Goal: Information Seeking & Learning: Find specific page/section

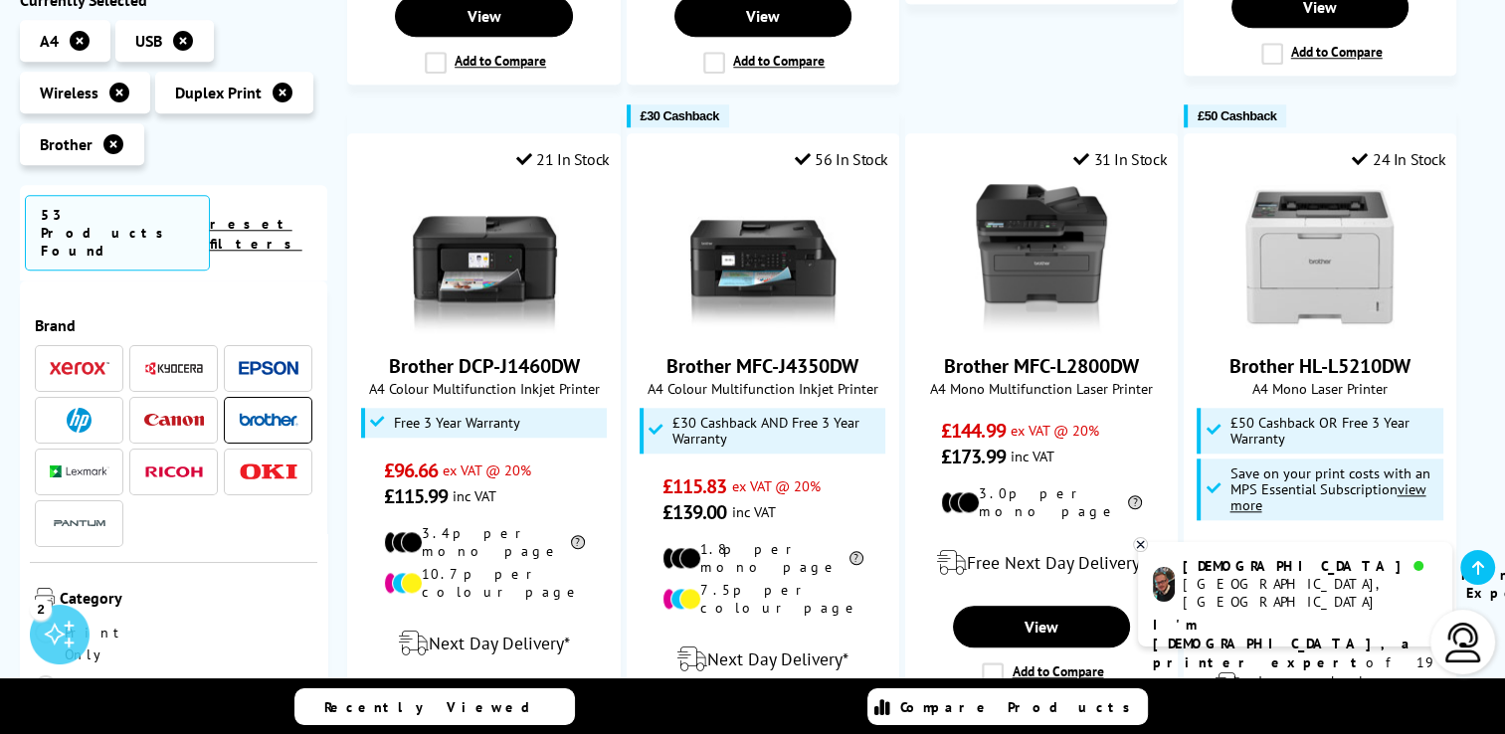
scroll to position [2189, 0]
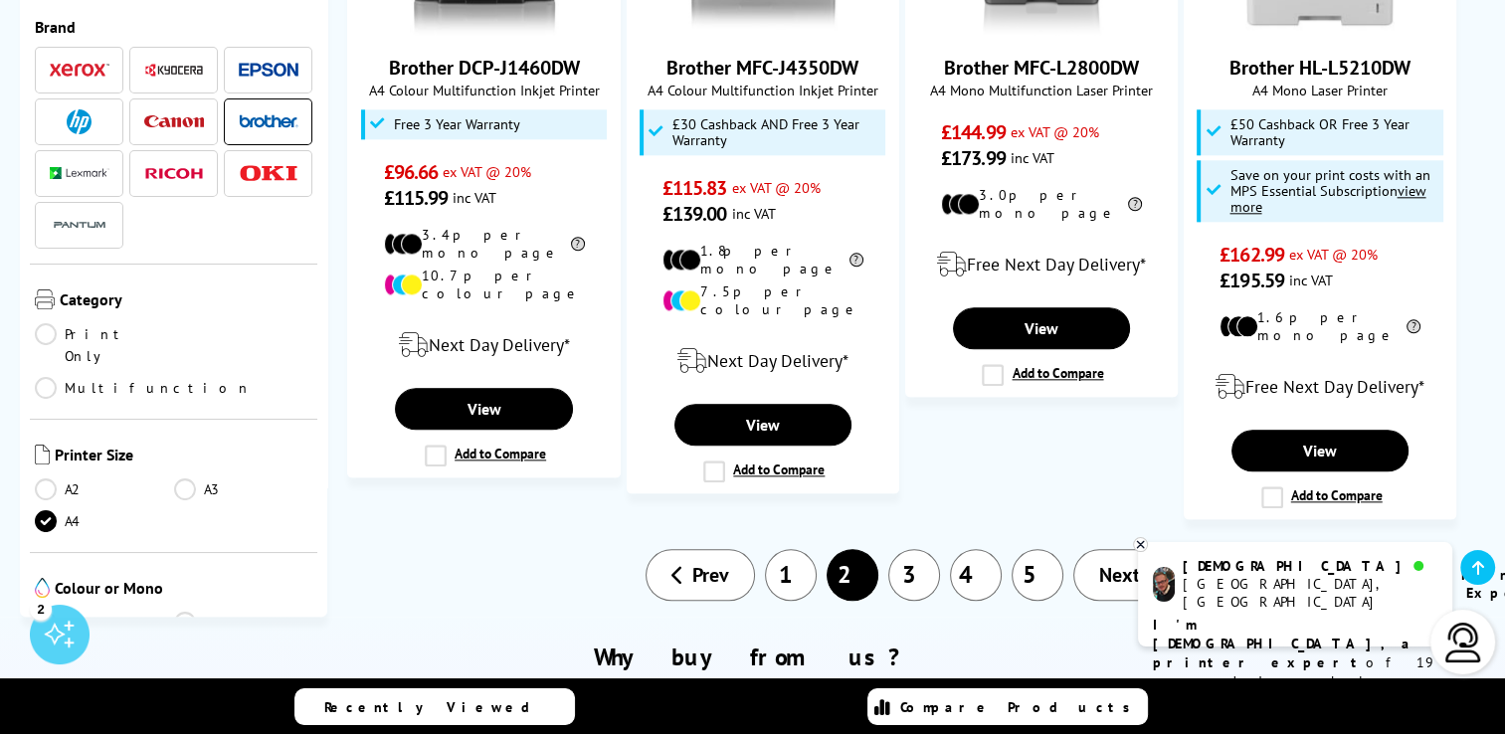
click at [919, 549] on link "3" at bounding box center [914, 575] width 52 height 52
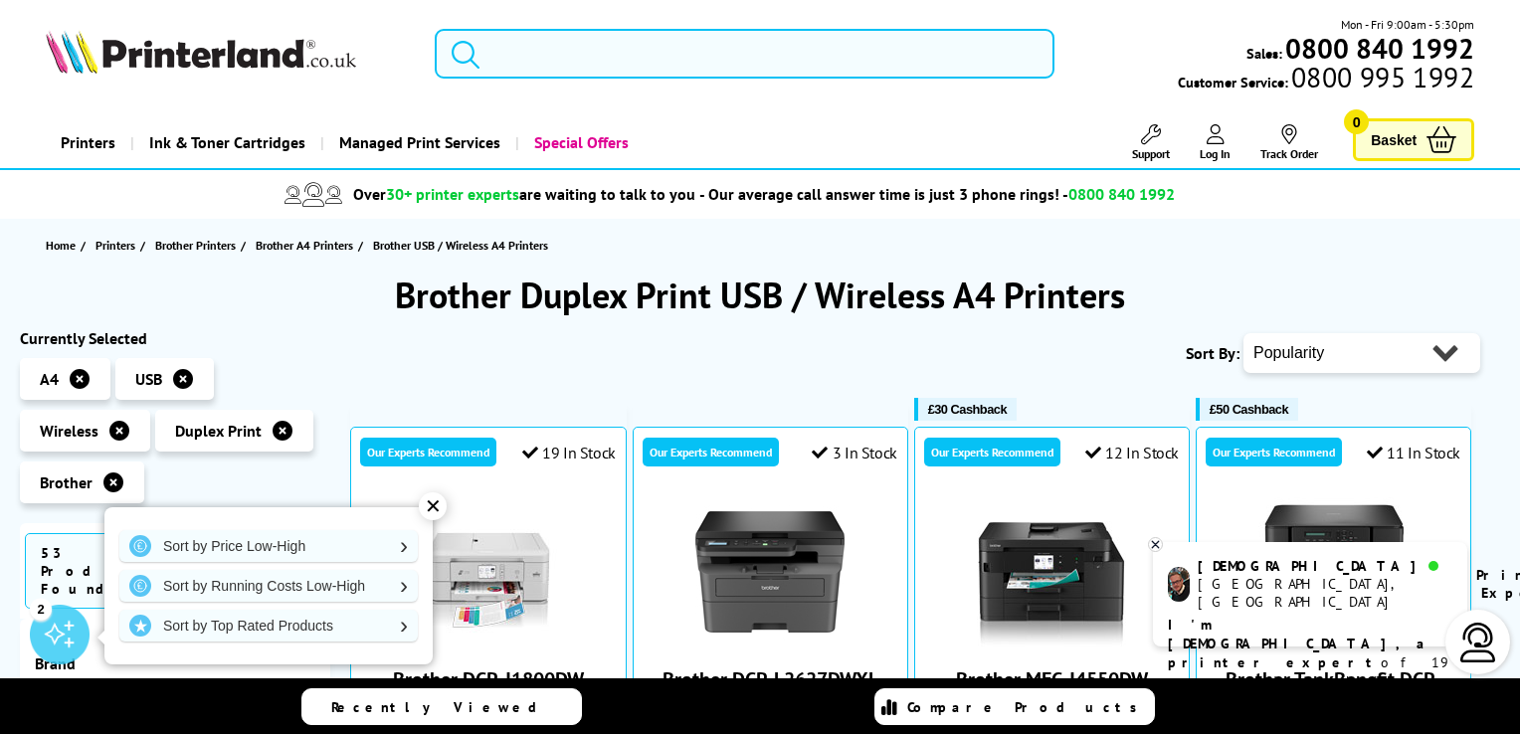
click at [570, 62] on input "search" at bounding box center [745, 54] width 620 height 50
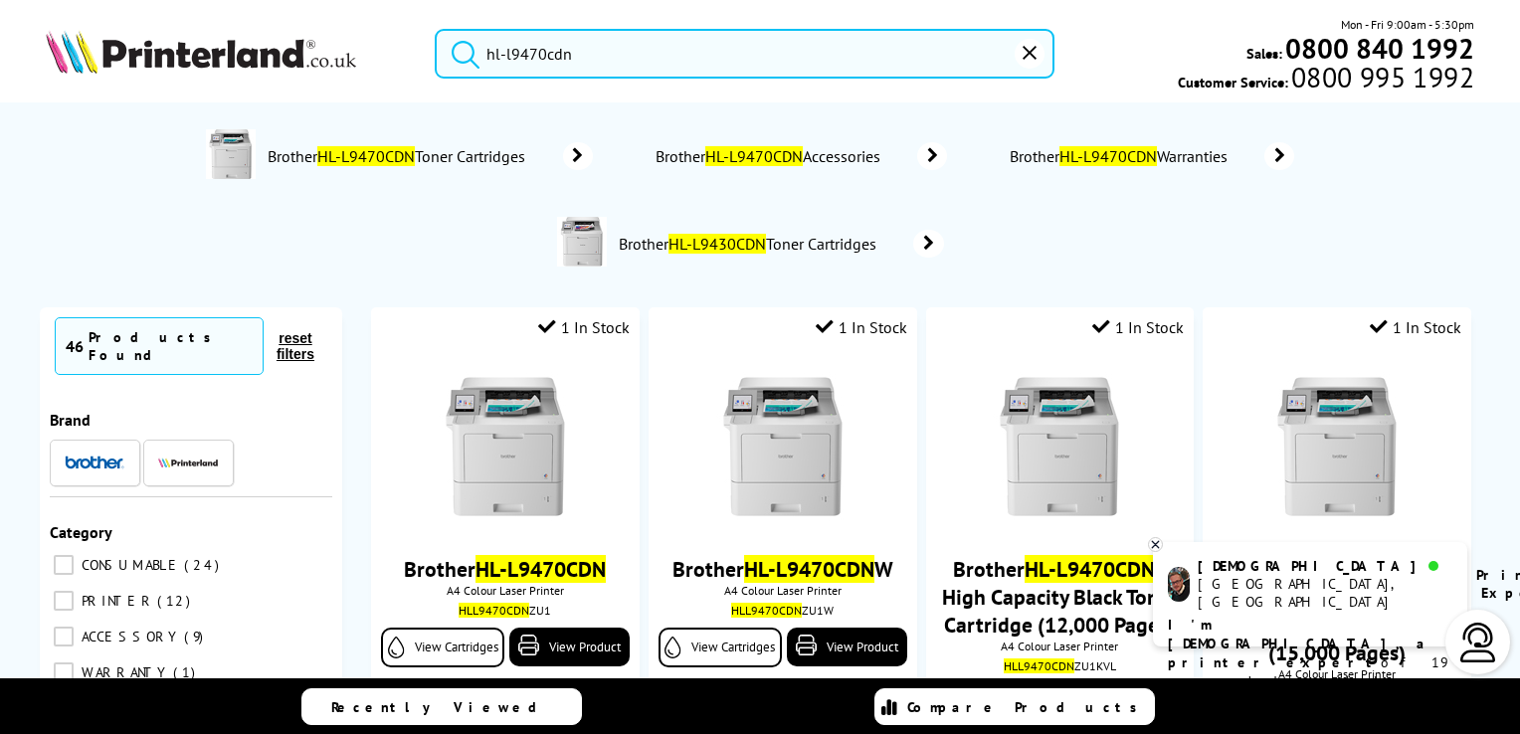
type input "hl-l9470cdn"
click at [436, 29] on button "submit" at bounding box center [461, 51] width 50 height 44
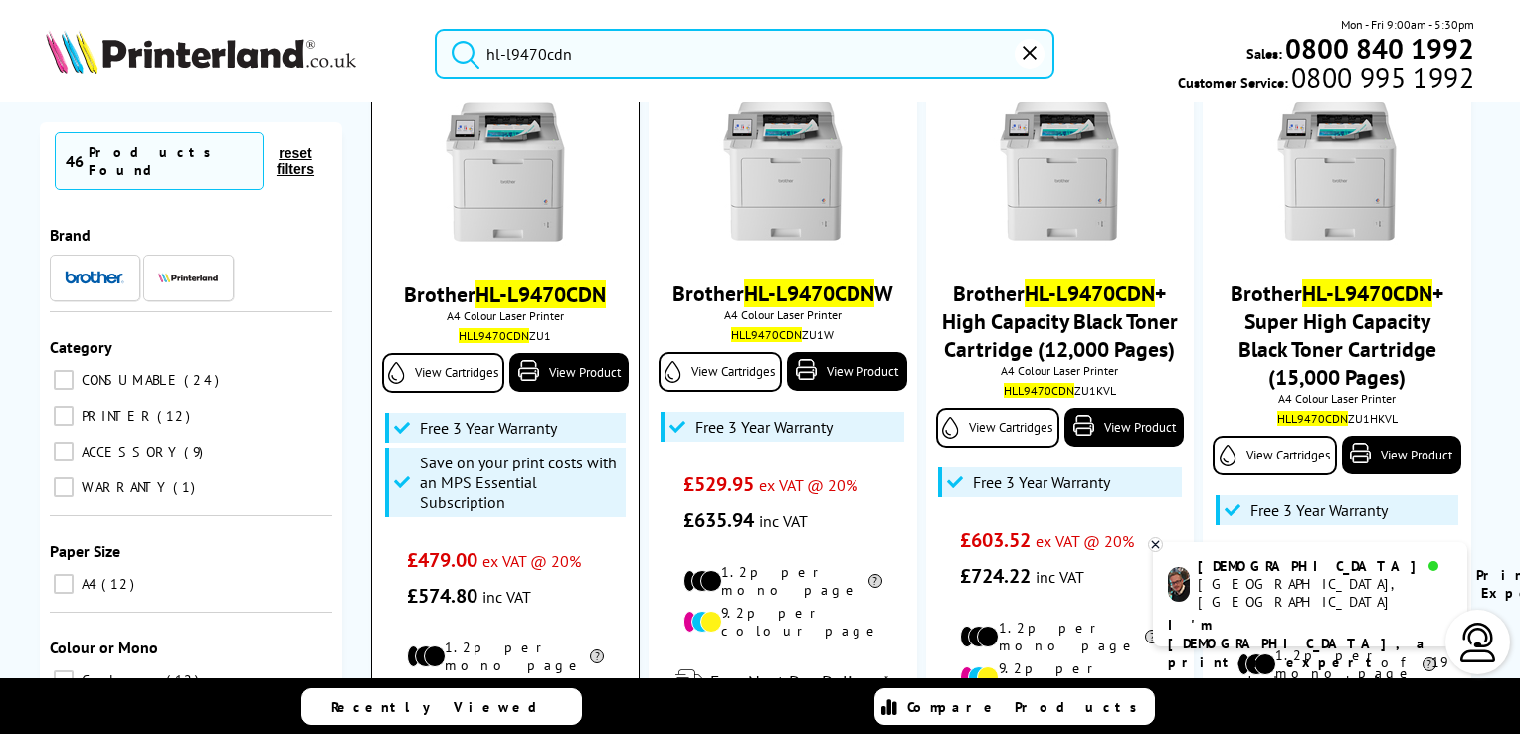
scroll to position [298, 0]
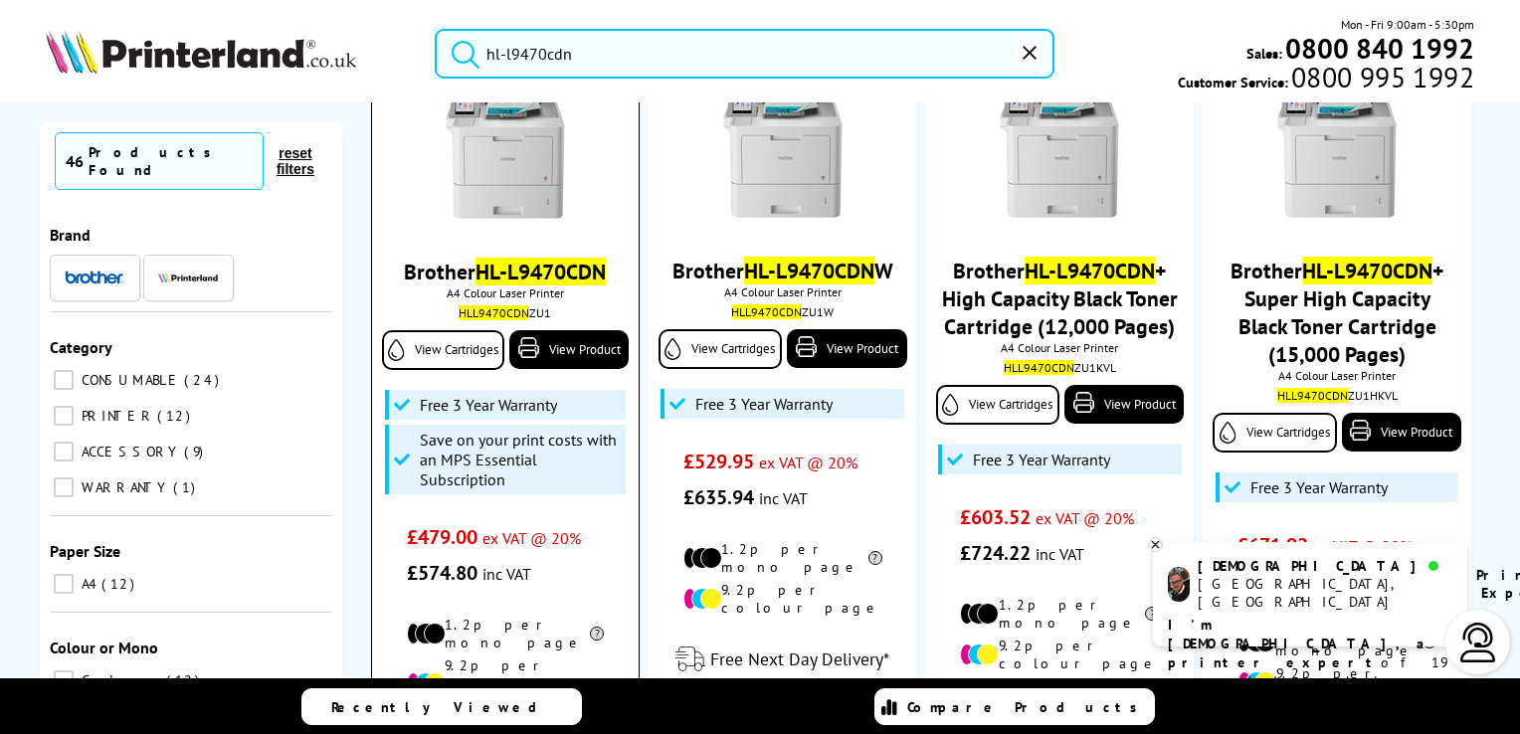
click at [524, 170] on img at bounding box center [505, 149] width 149 height 149
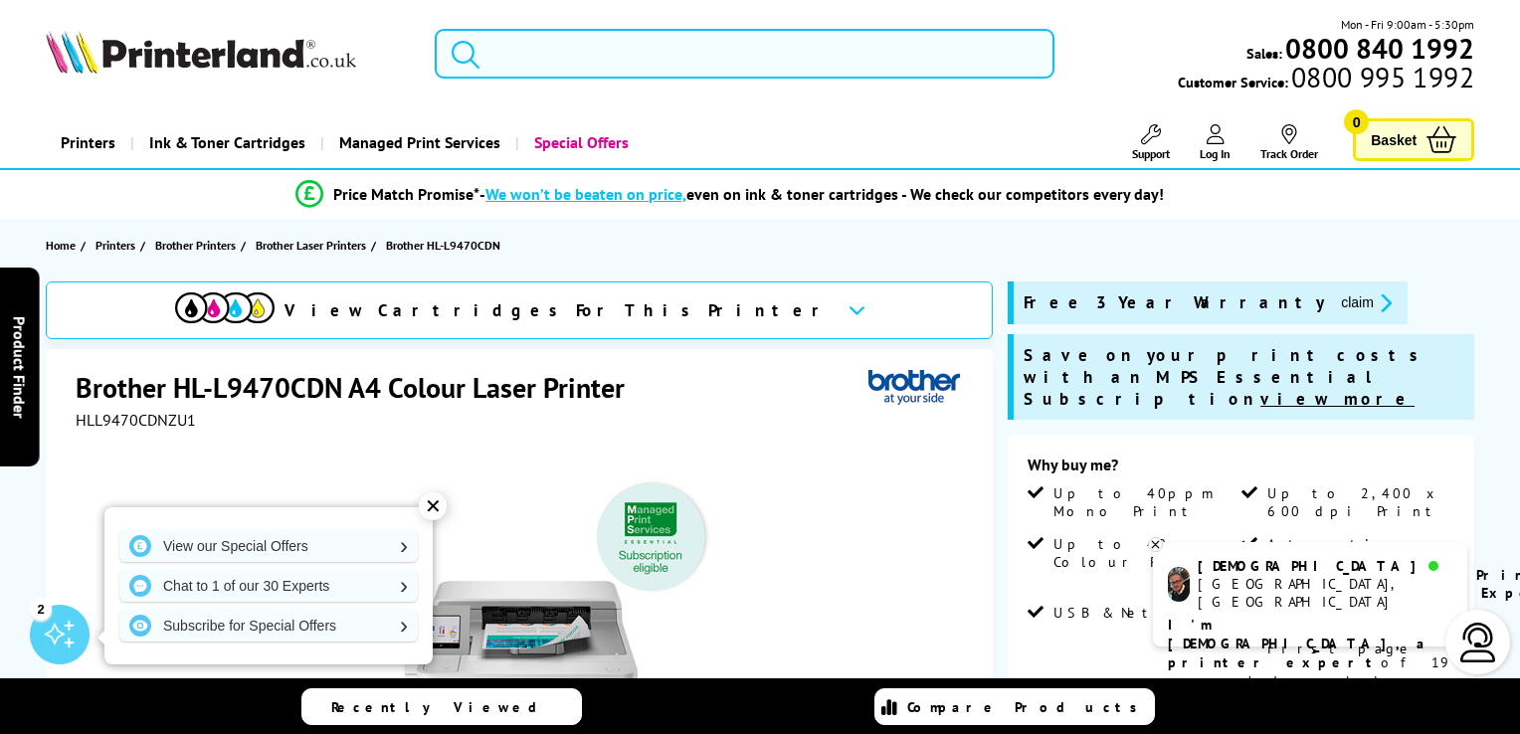
click at [513, 56] on input "search" at bounding box center [745, 54] width 620 height 50
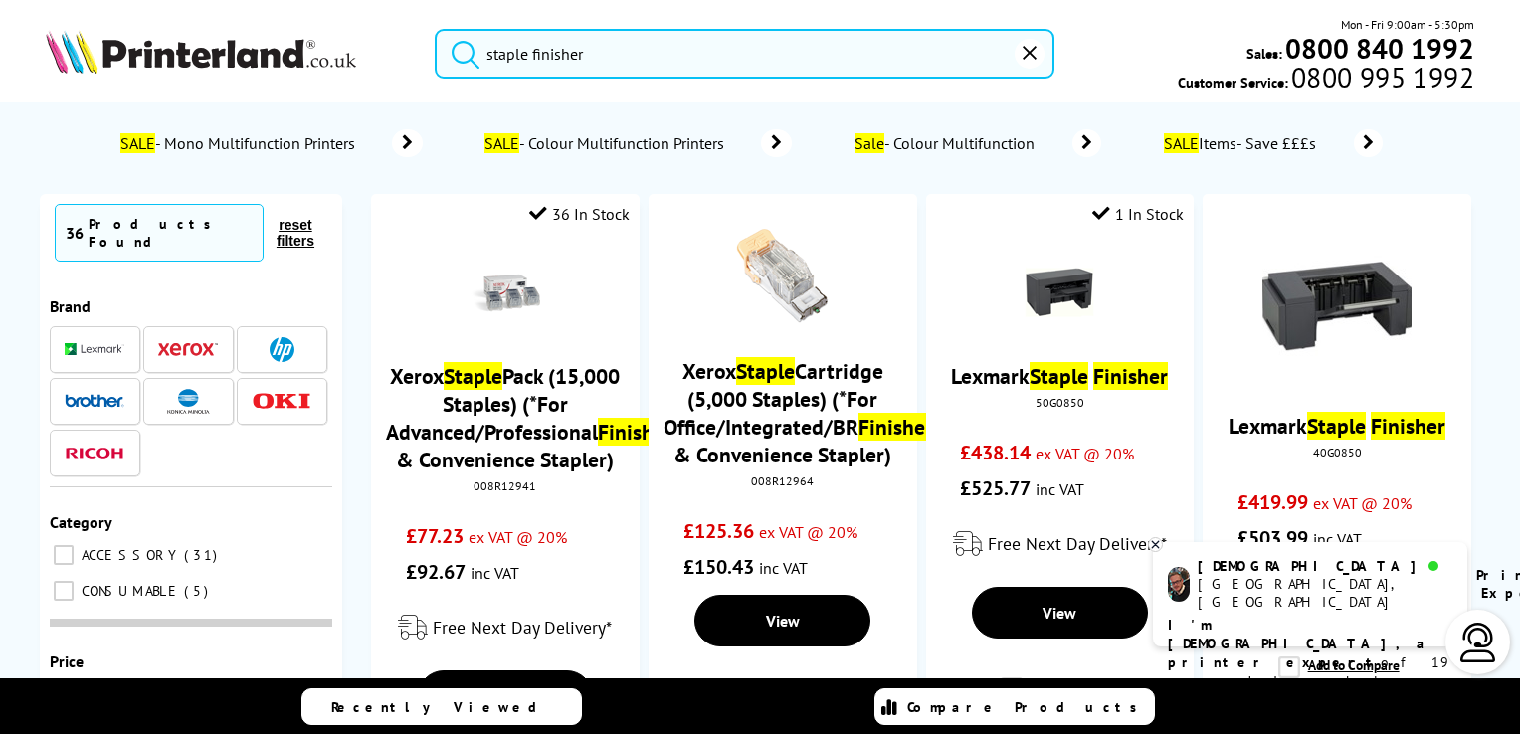
click at [436, 29] on button "submit" at bounding box center [461, 51] width 50 height 44
click at [487, 53] on input "staple finisher" at bounding box center [745, 54] width 620 height 50
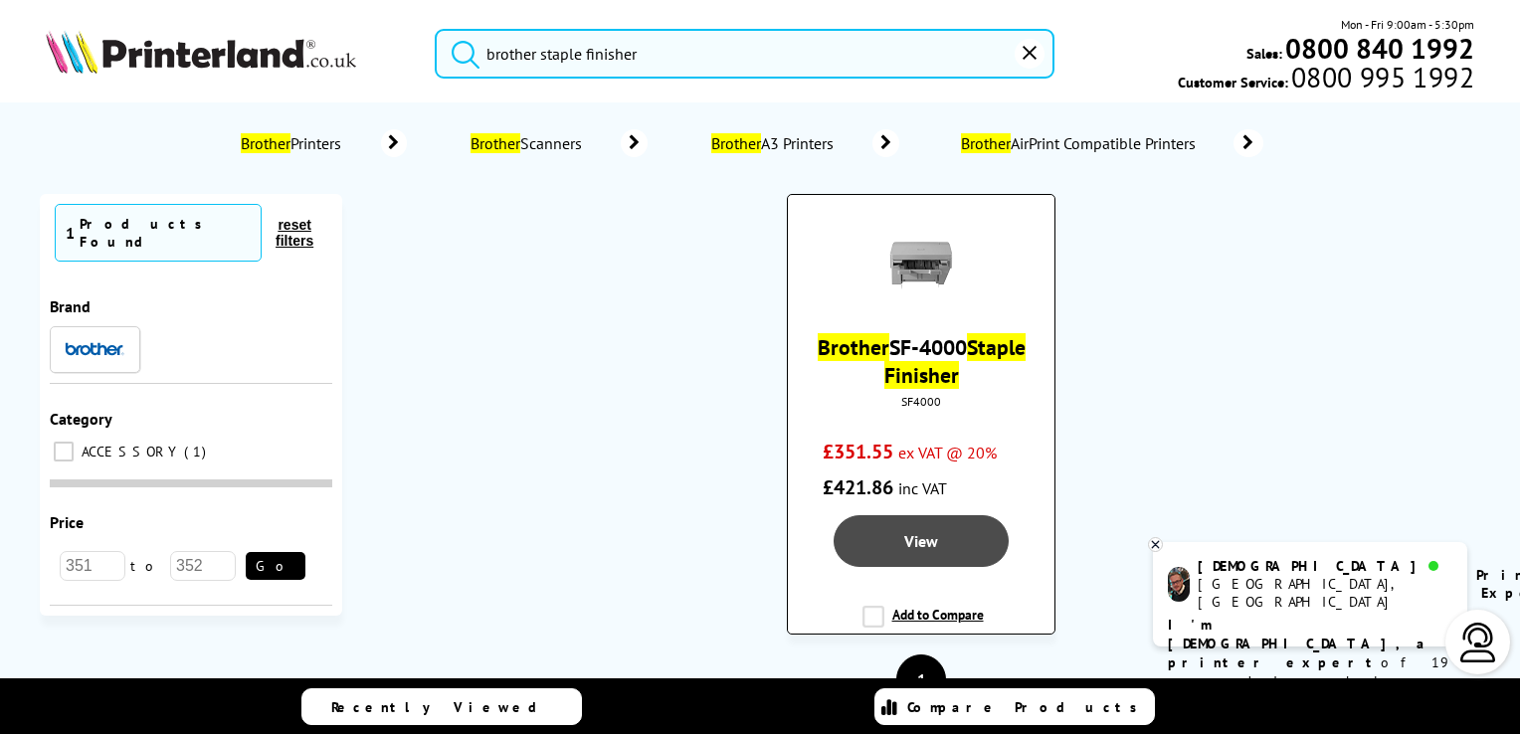
type input "brother staple finisher"
click at [906, 542] on span "View" at bounding box center [921, 541] width 34 height 20
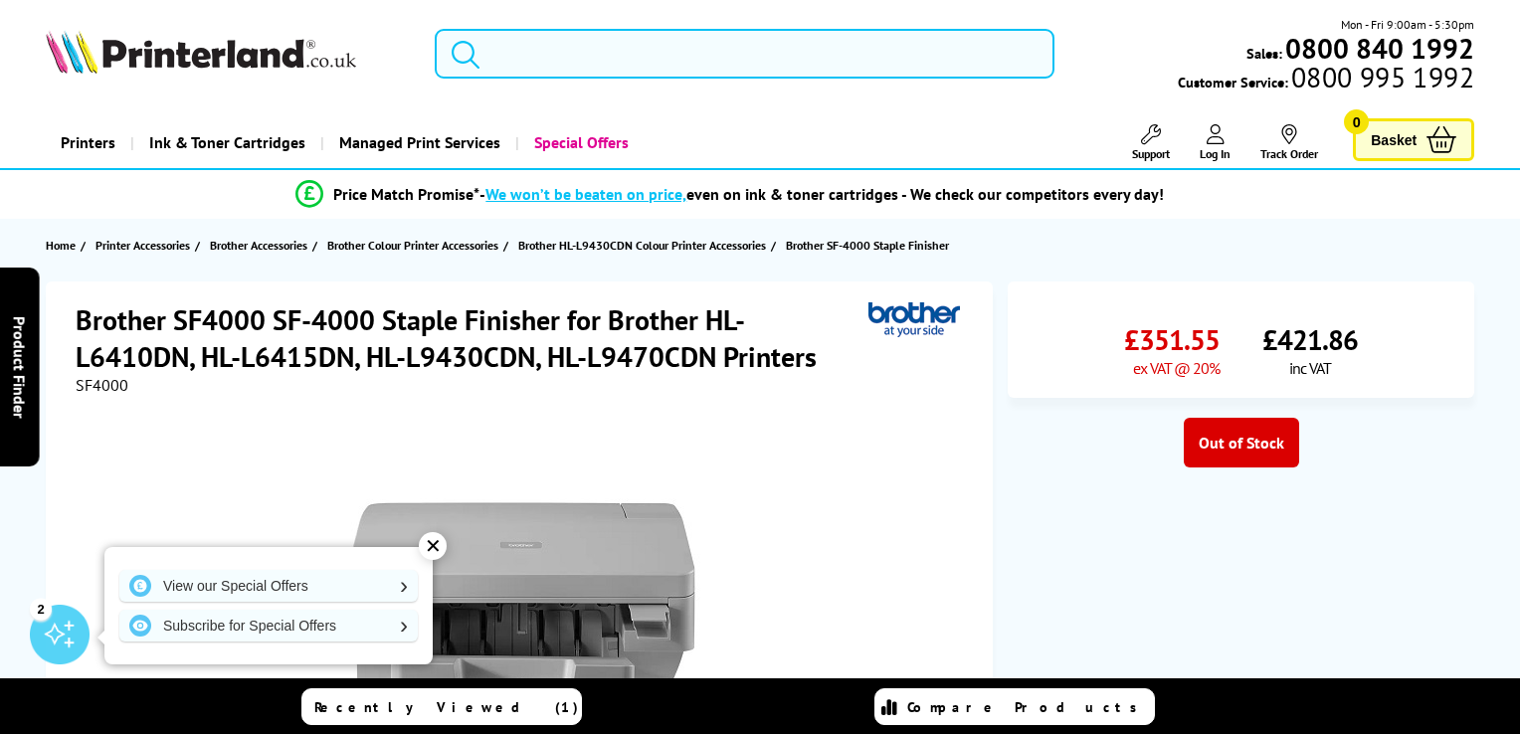
click at [541, 60] on input "search" at bounding box center [745, 54] width 620 height 50
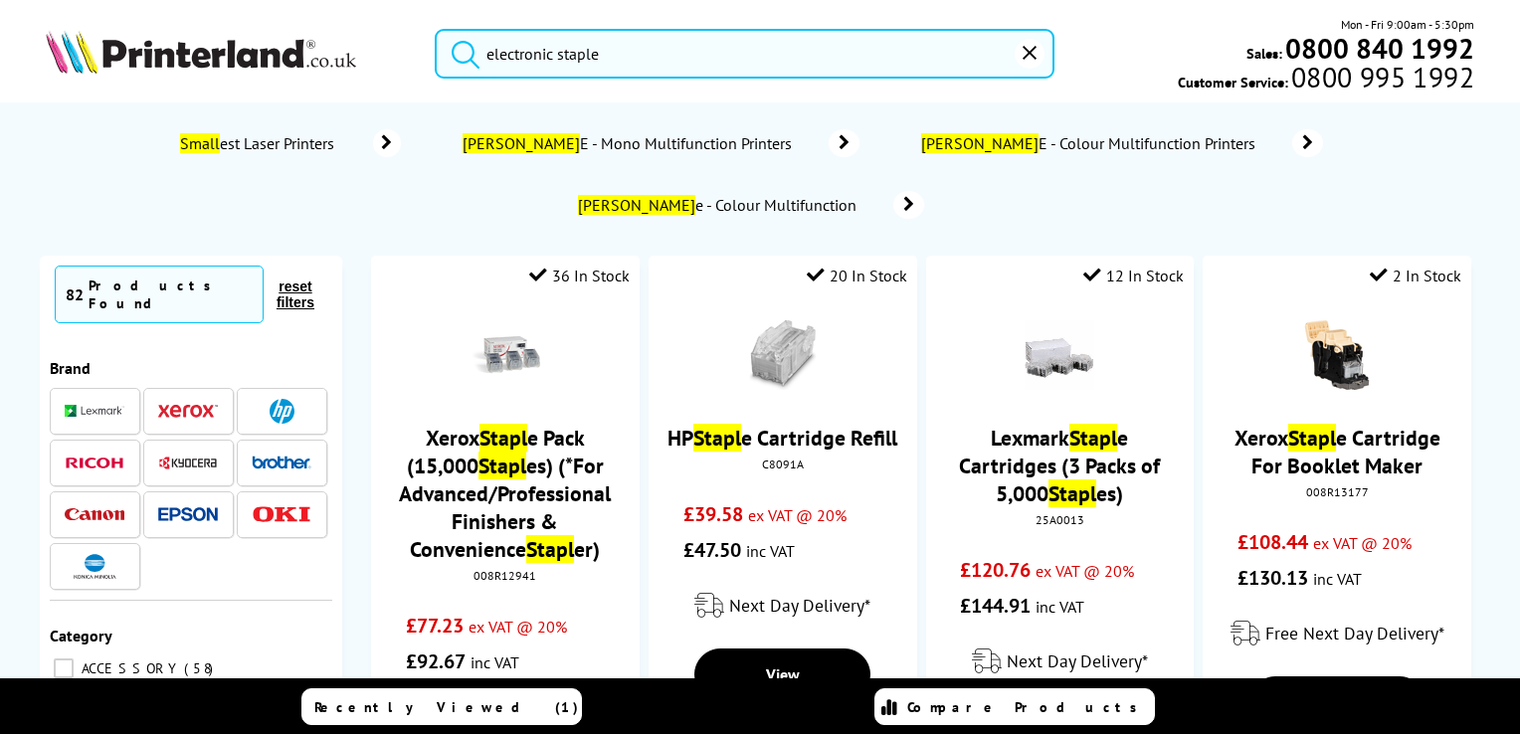
type input "electronic stapler"
